Goal: Task Accomplishment & Management: Manage account settings

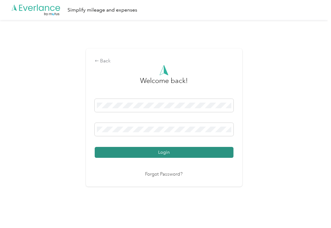
click at [166, 156] on button "Login" at bounding box center [164, 152] width 139 height 11
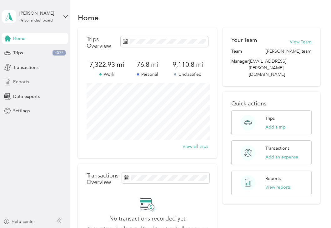
click at [48, 81] on div "Reports" at bounding box center [35, 82] width 66 height 11
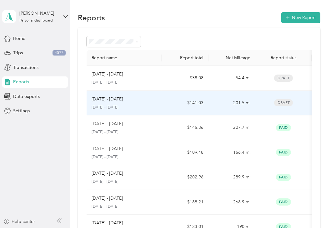
click at [168, 111] on td "$141.03" at bounding box center [185, 103] width 47 height 25
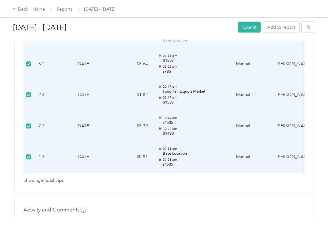
scroll to position [1739, 0]
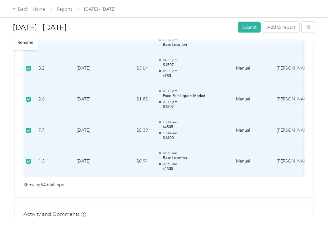
click at [142, 28] on h1 "[DATE] - [DATE]" at bounding box center [123, 27] width 220 height 15
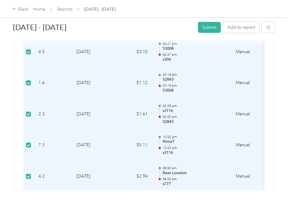
scroll to position [1568, 0]
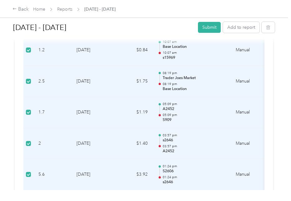
scroll to position [979, 0]
click at [273, 140] on div "Due [DATE]. Submit this report by [DATE] Draft Draft, awaiting submission View …" at bounding box center [144, 12] width 259 height 1888
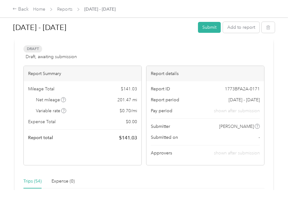
scroll to position [0, 0]
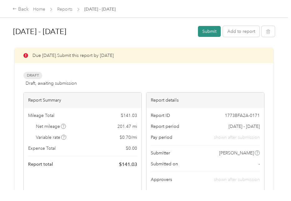
click at [210, 32] on button "Submit" at bounding box center [209, 31] width 23 height 11
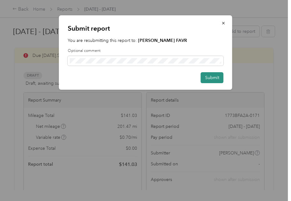
click at [208, 78] on button "Submit" at bounding box center [212, 77] width 23 height 11
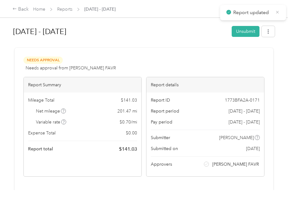
click at [276, 11] on icon at bounding box center [277, 12] width 5 height 6
click at [62, 10] on link "Reports" at bounding box center [64, 9] width 15 height 5
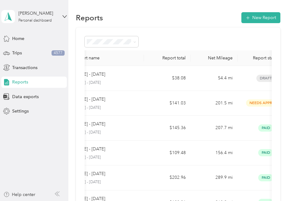
click at [37, 81] on div "Reports" at bounding box center [34, 82] width 66 height 11
click at [26, 39] on div "Home" at bounding box center [34, 38] width 66 height 11
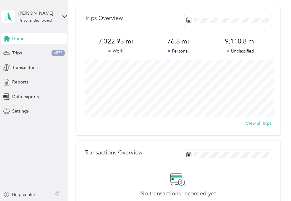
scroll to position [24, 0]
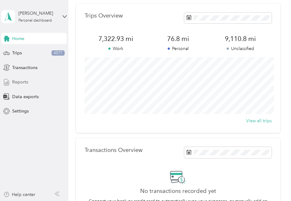
click at [41, 83] on div "Reports" at bounding box center [34, 82] width 66 height 11
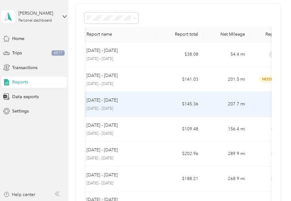
scroll to position [0, 2]
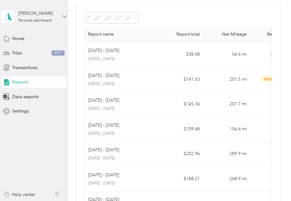
click at [63, 18] on icon at bounding box center [64, 16] width 4 height 4
click at [36, 53] on div "Log out" at bounding box center [85, 51] width 158 height 11
